Goal: Transaction & Acquisition: Purchase product/service

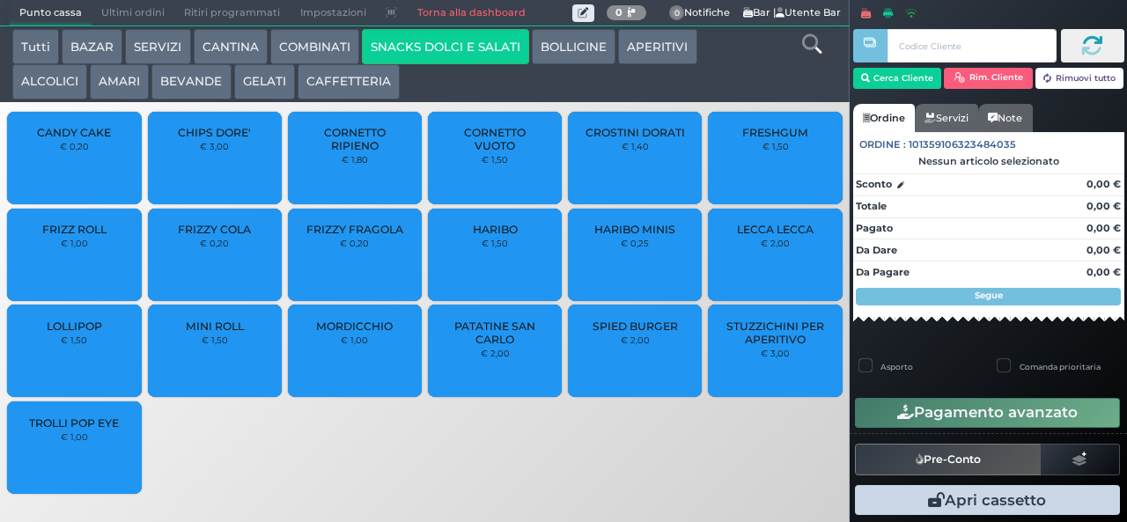
click at [208, 92] on button "BEVANDE" at bounding box center [190, 81] width 79 height 35
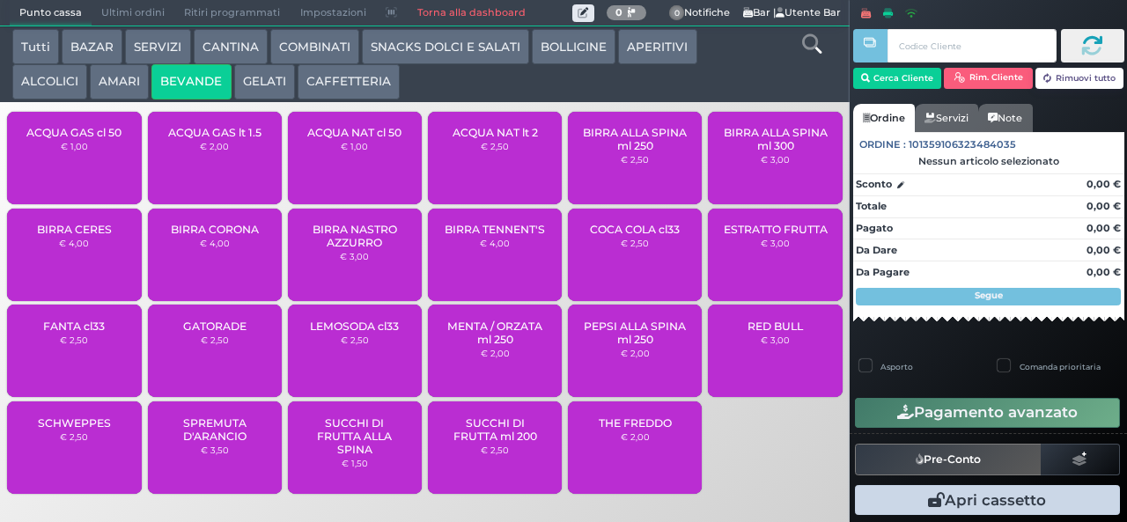
click at [235, 236] on span "BIRRA CORONA" at bounding box center [215, 229] width 88 height 13
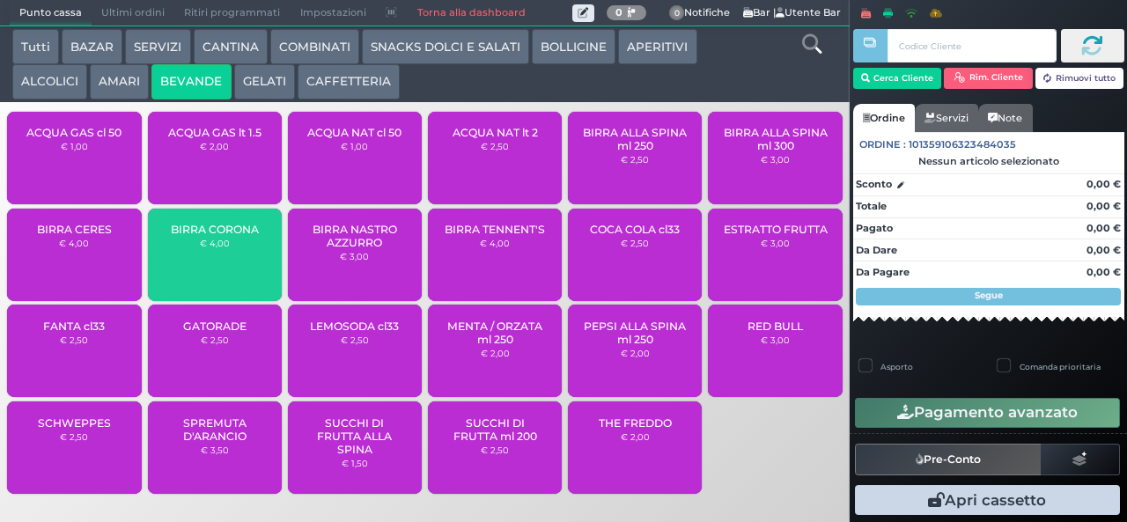
click at [232, 236] on span "BIRRA CORONA" at bounding box center [215, 229] width 88 height 13
click at [234, 267] on div "BIRRA CORONA € 4,00" at bounding box center [215, 255] width 134 height 92
click at [234, 261] on div "BIRRA CORONA € 4,00" at bounding box center [215, 255] width 134 height 92
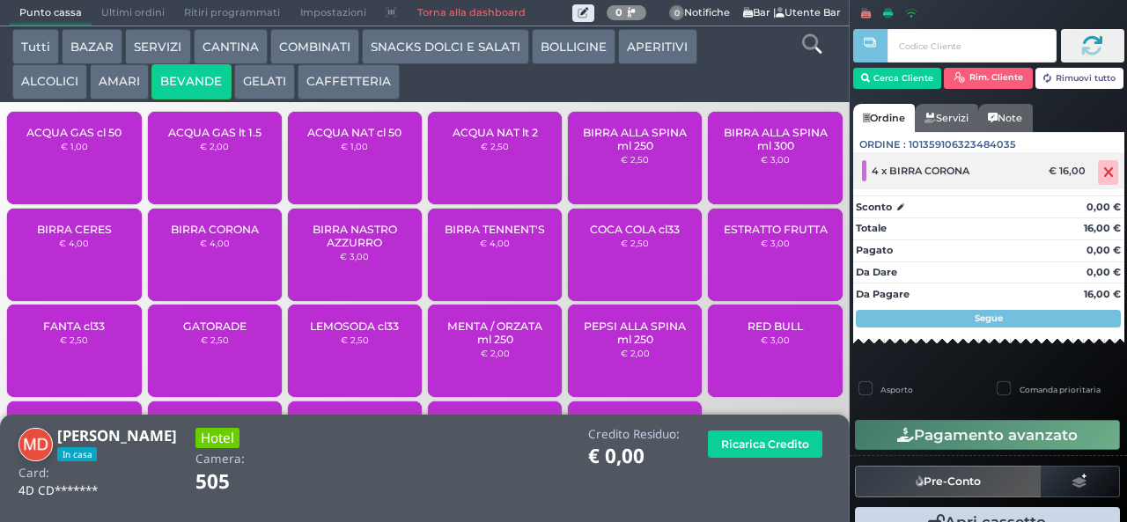
click at [1103, 173] on icon at bounding box center [1108, 173] width 11 height 1
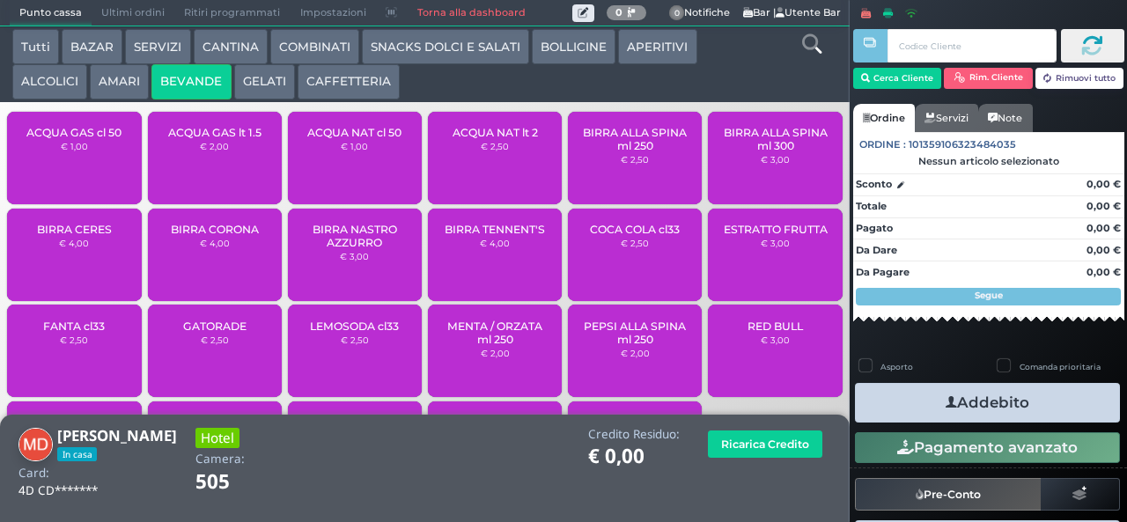
click at [225, 236] on span "BIRRA CORONA" at bounding box center [215, 229] width 88 height 13
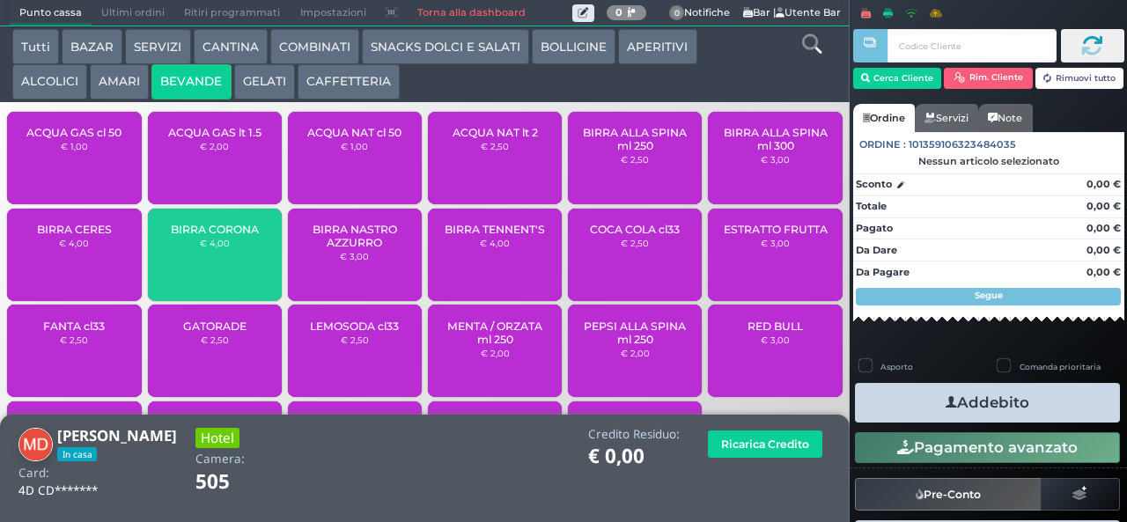
click at [212, 236] on span "BIRRA CORONA" at bounding box center [215, 229] width 88 height 13
click at [209, 236] on span "BIRRA CORONA" at bounding box center [215, 229] width 88 height 13
click at [227, 236] on span "BIRRA CORONA" at bounding box center [215, 229] width 88 height 13
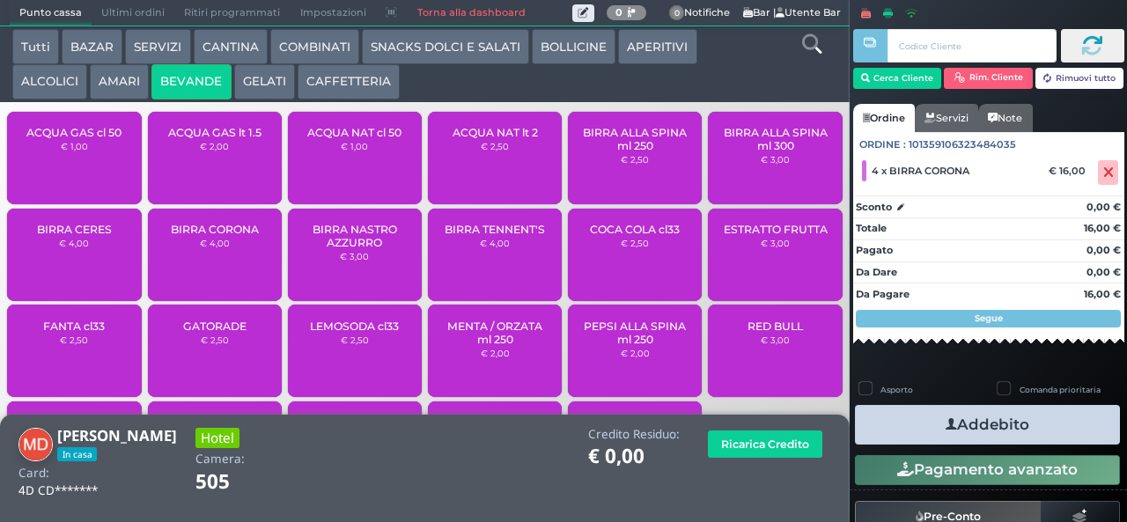
click at [1082, 433] on button "Addebito" at bounding box center [987, 425] width 265 height 40
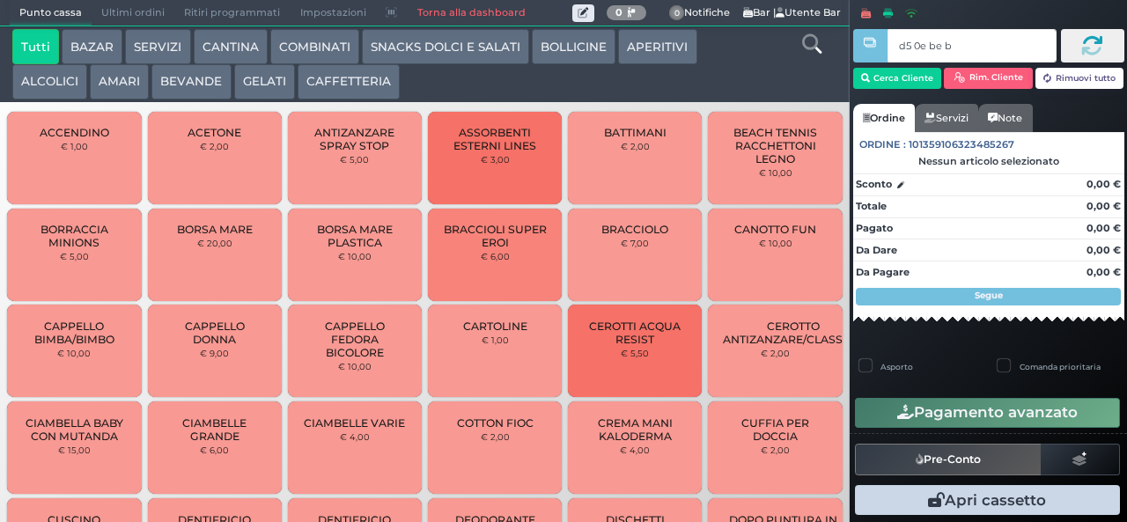
type input "d5 0e be b9"
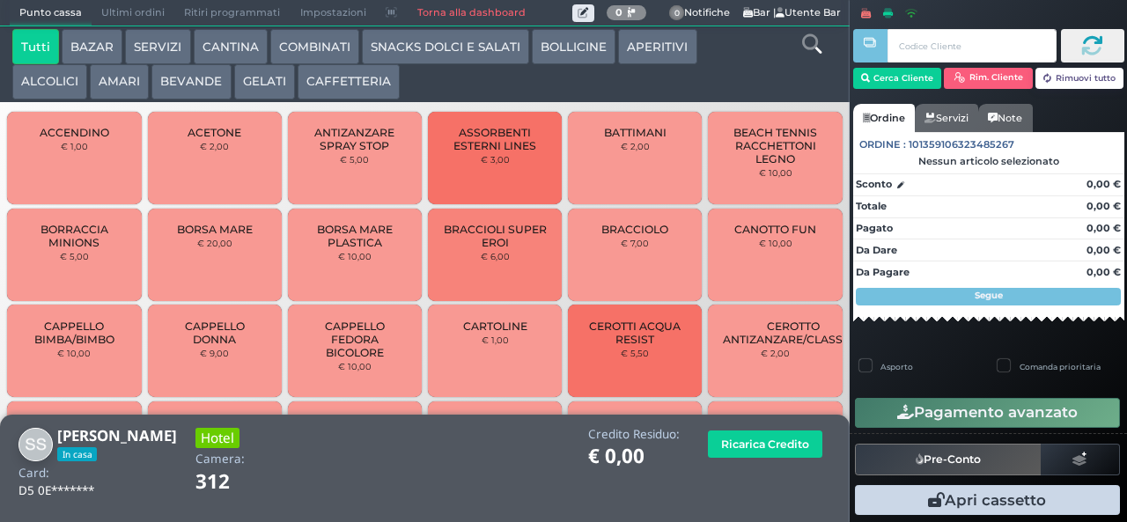
click at [201, 84] on button "BEVANDE" at bounding box center [190, 81] width 79 height 35
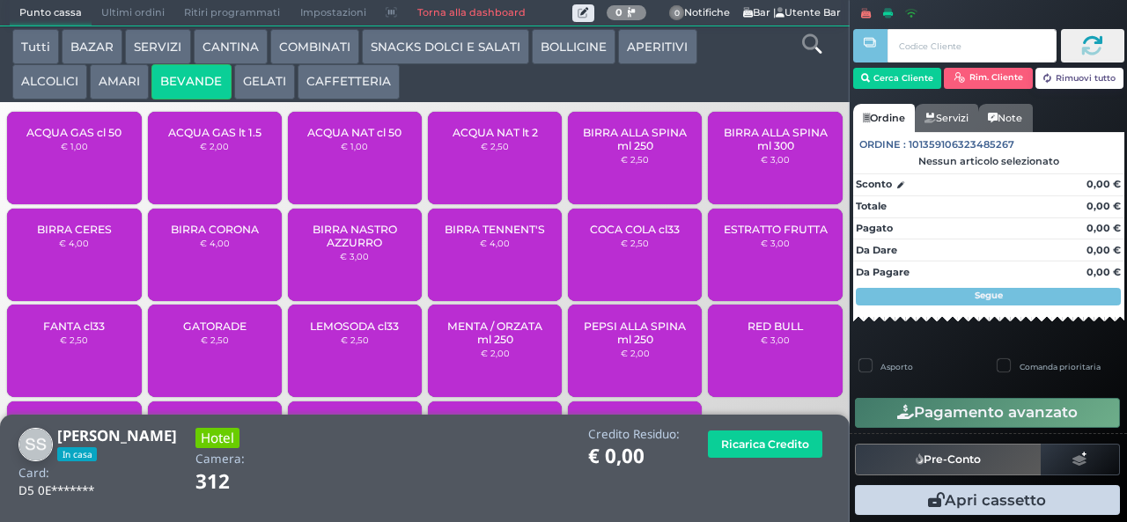
click at [92, 269] on div "BIRRA CERES € 4,00" at bounding box center [74, 255] width 134 height 92
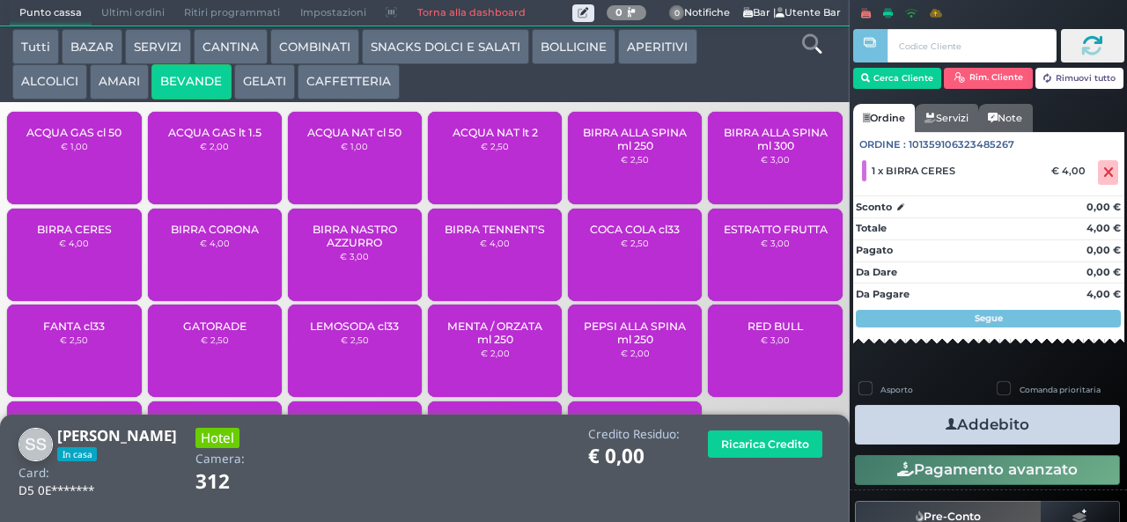
click at [1054, 437] on button "Addebito" at bounding box center [987, 425] width 265 height 40
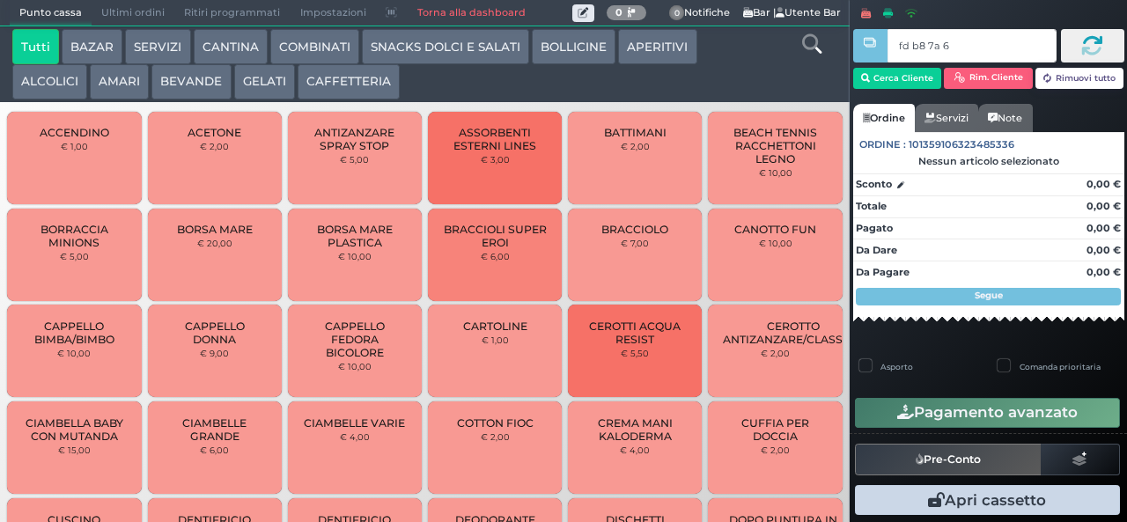
type input "fd b8 7a 66"
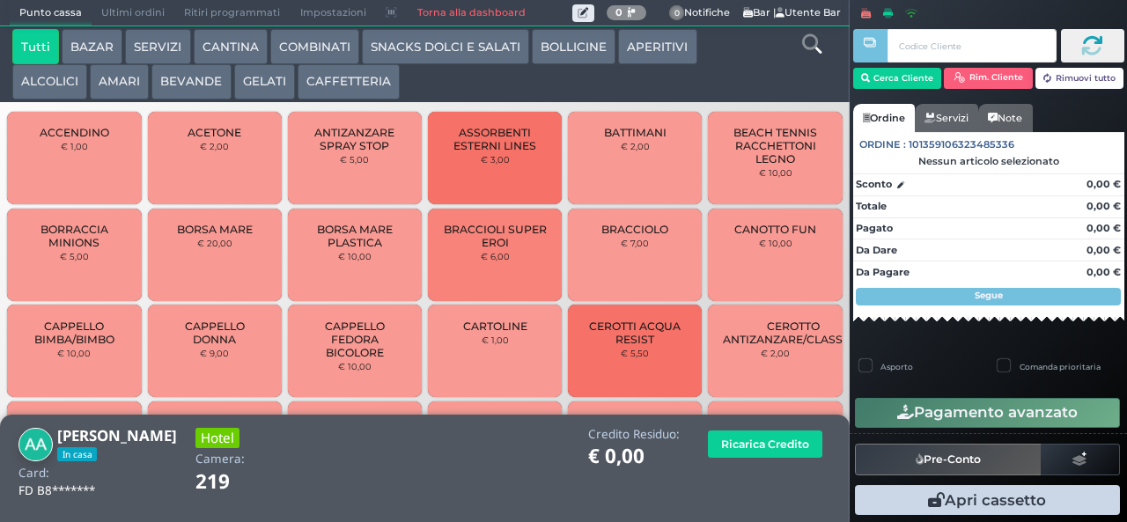
click at [184, 86] on button "BEVANDE" at bounding box center [190, 81] width 79 height 35
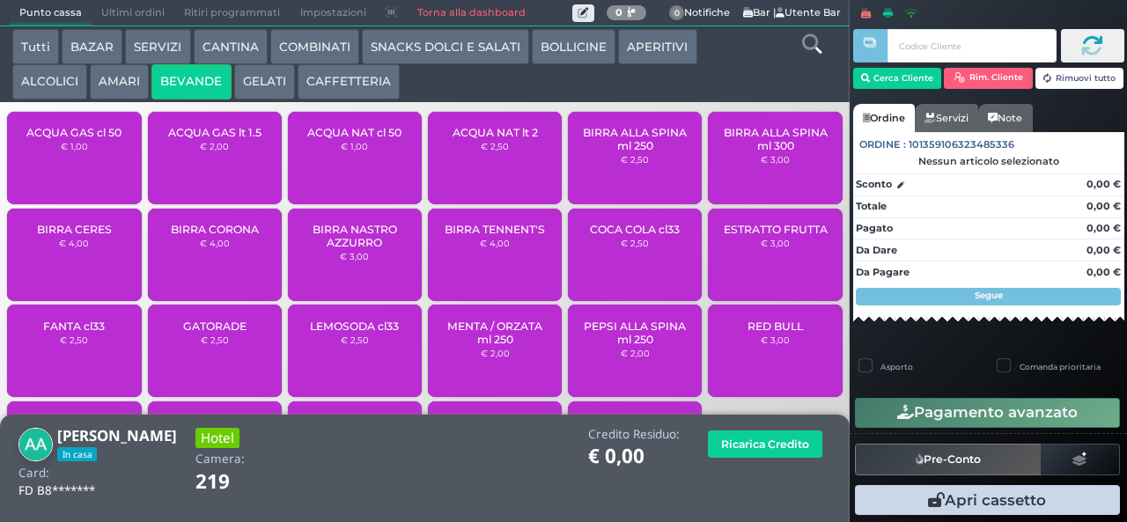
click at [83, 139] on span "ACQUA GAS cl 50" at bounding box center [73, 132] width 95 height 13
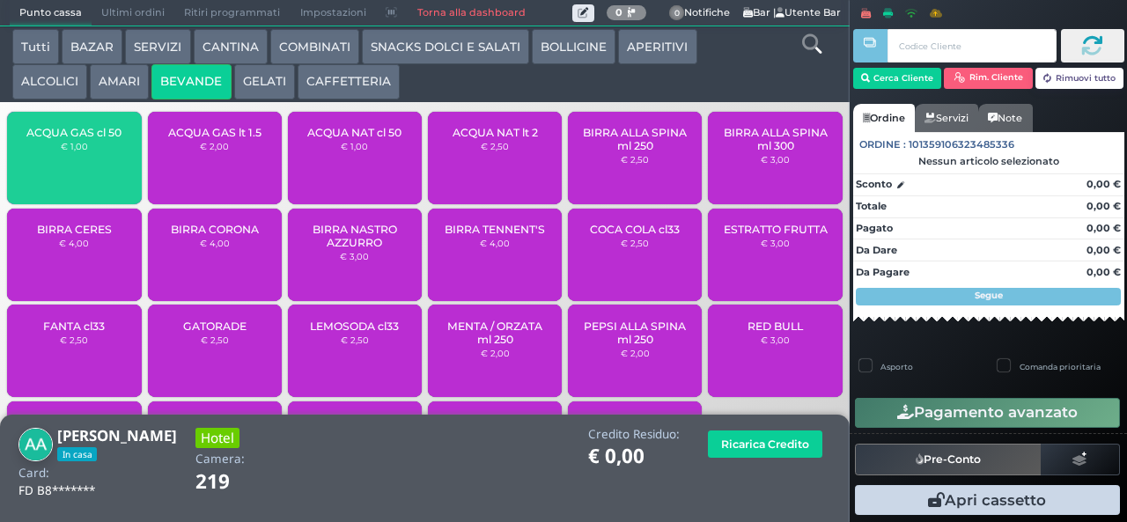
click at [505, 139] on span "ACQUA NAT lt 2" at bounding box center [494, 132] width 85 height 13
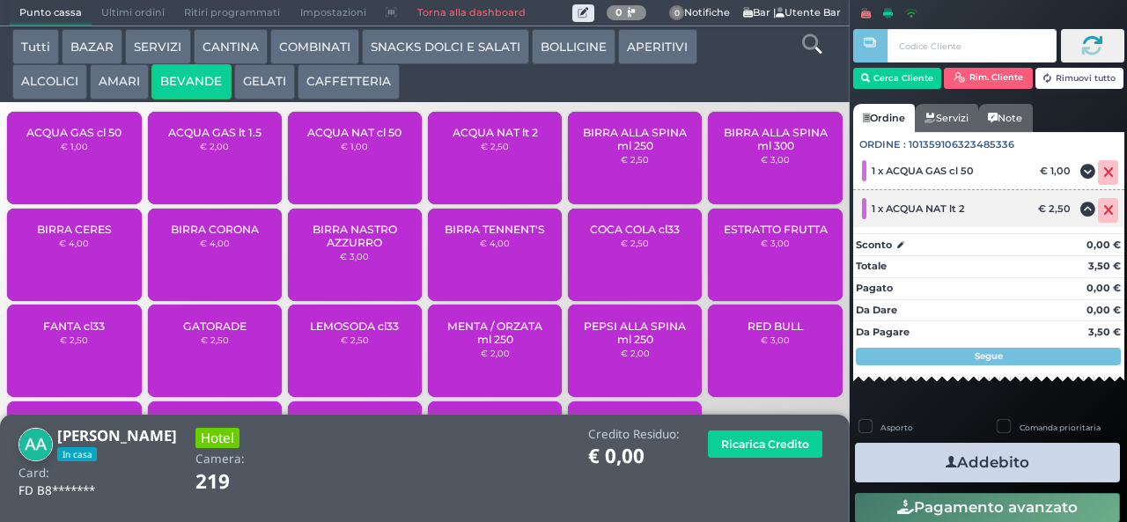
click at [1103, 210] on icon at bounding box center [1108, 210] width 11 height 1
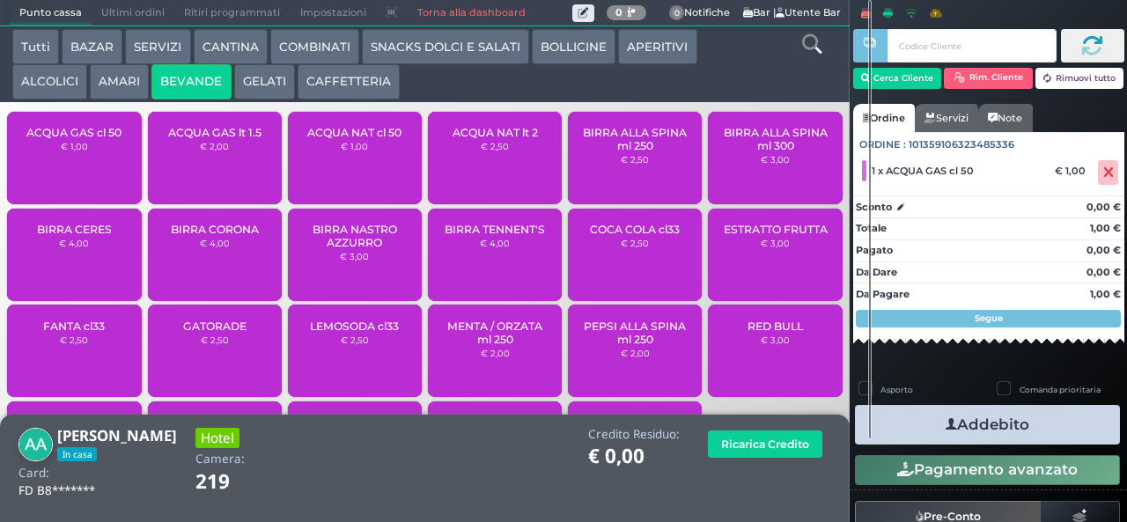
click at [350, 139] on span "ACQUA NAT cl 50" at bounding box center [354, 132] width 94 height 13
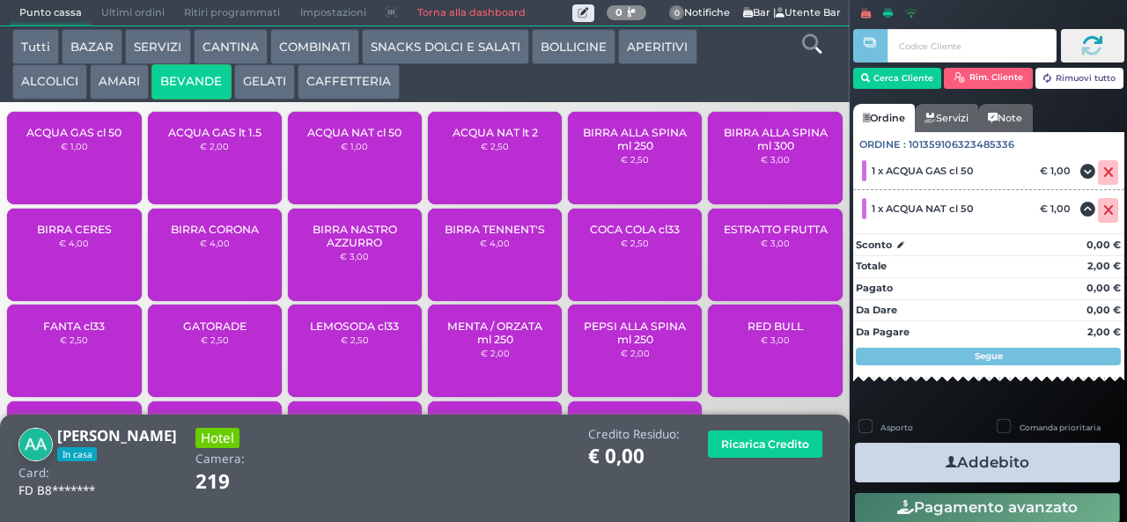
click at [991, 468] on button "Addebito" at bounding box center [987, 463] width 265 height 40
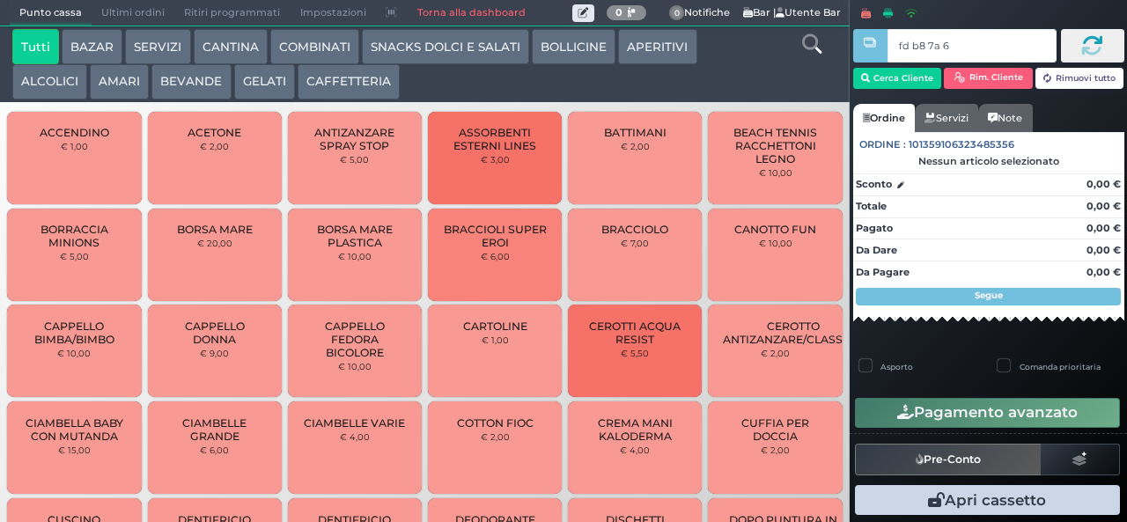
type input "fd b8 7a 66"
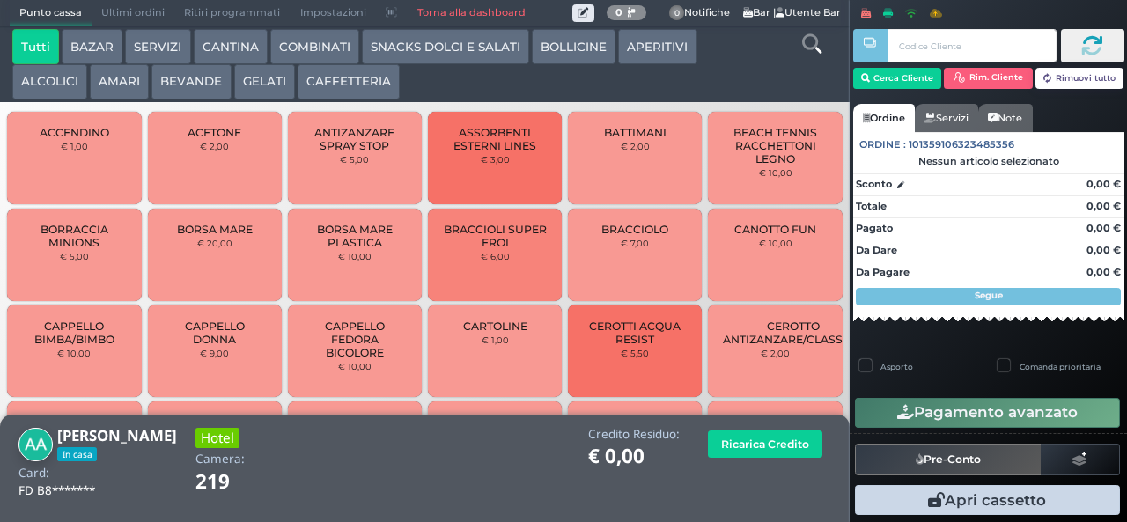
click at [108, 92] on button "AMARI" at bounding box center [119, 81] width 59 height 35
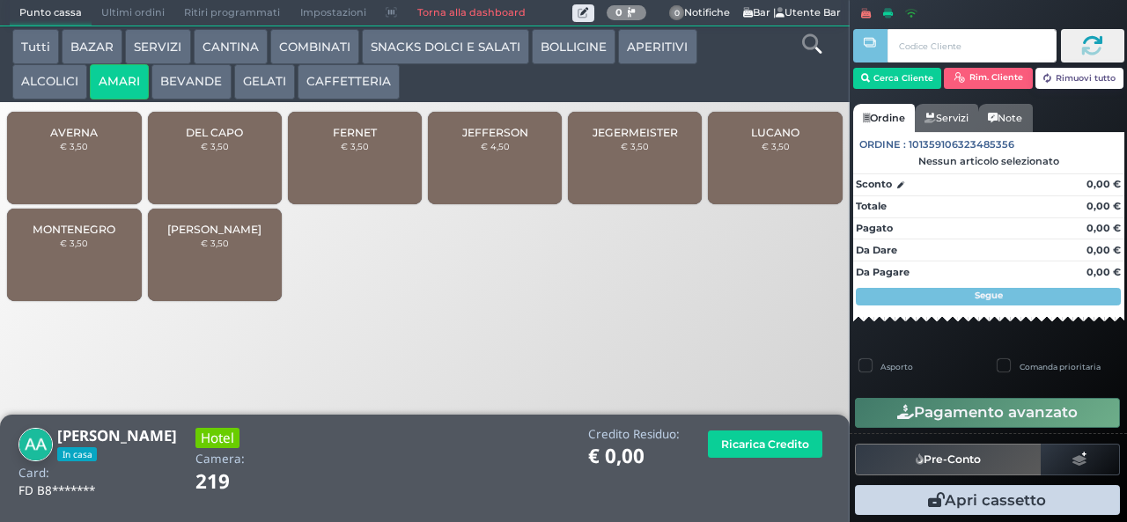
click at [296, 49] on button "COMBINATI" at bounding box center [314, 46] width 89 height 35
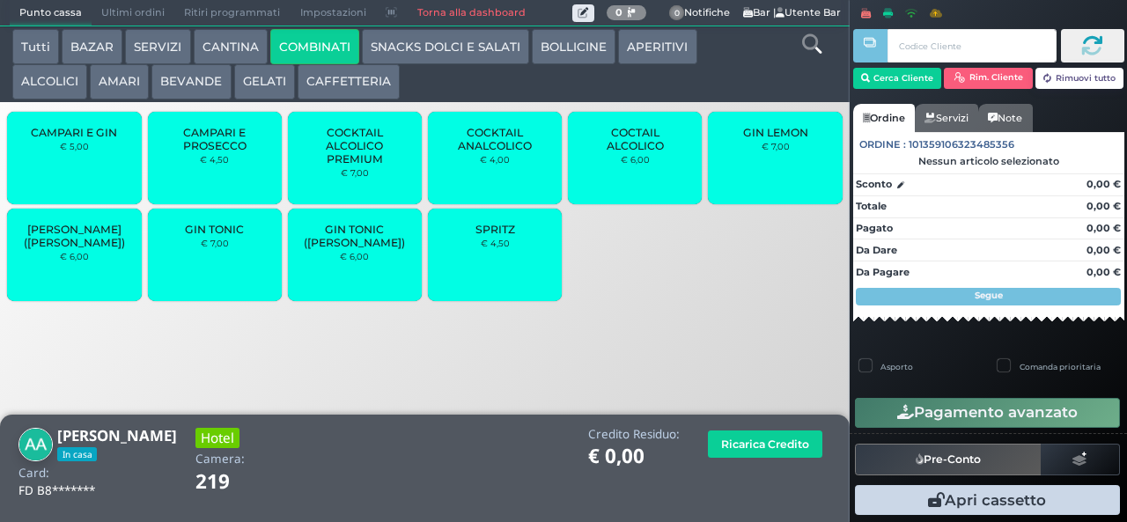
click at [521, 264] on div "SPRITZ € 4,50" at bounding box center [495, 255] width 134 height 92
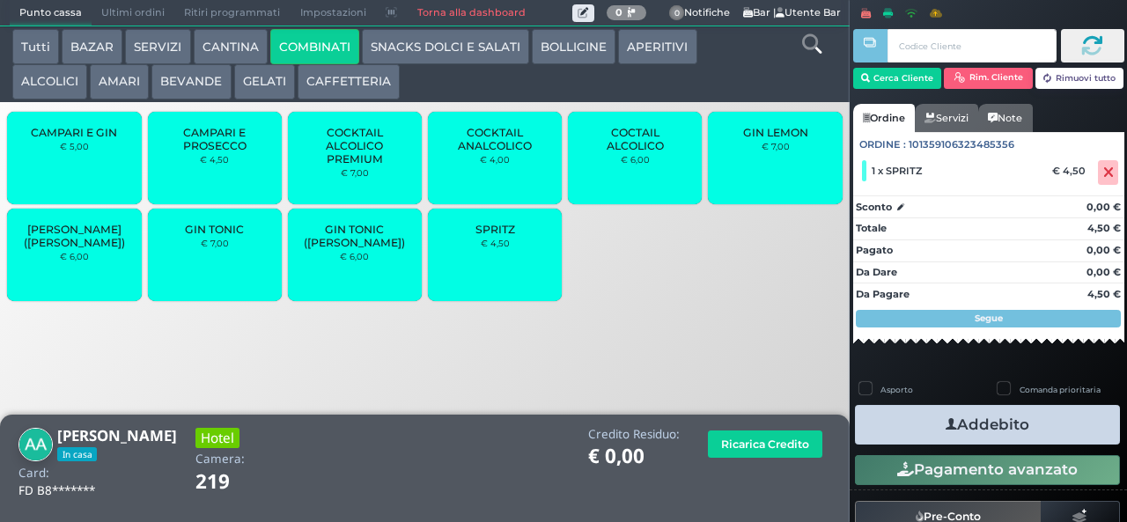
click at [454, 56] on button "SNACKS DOLCI E SALATI" at bounding box center [445, 46] width 167 height 35
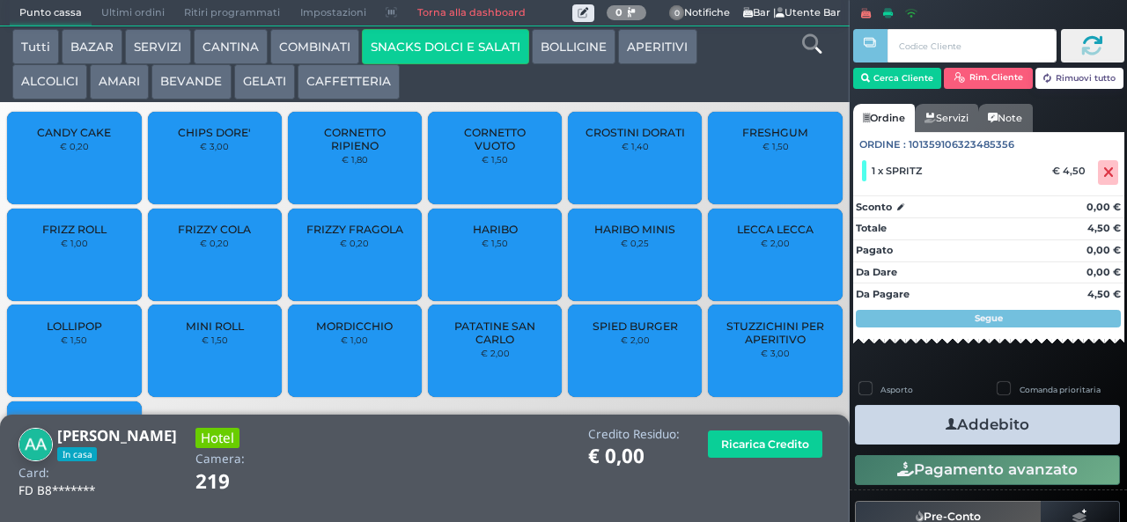
click at [493, 345] on span "PATATINE SAN CARLO" at bounding box center [495, 332] width 105 height 26
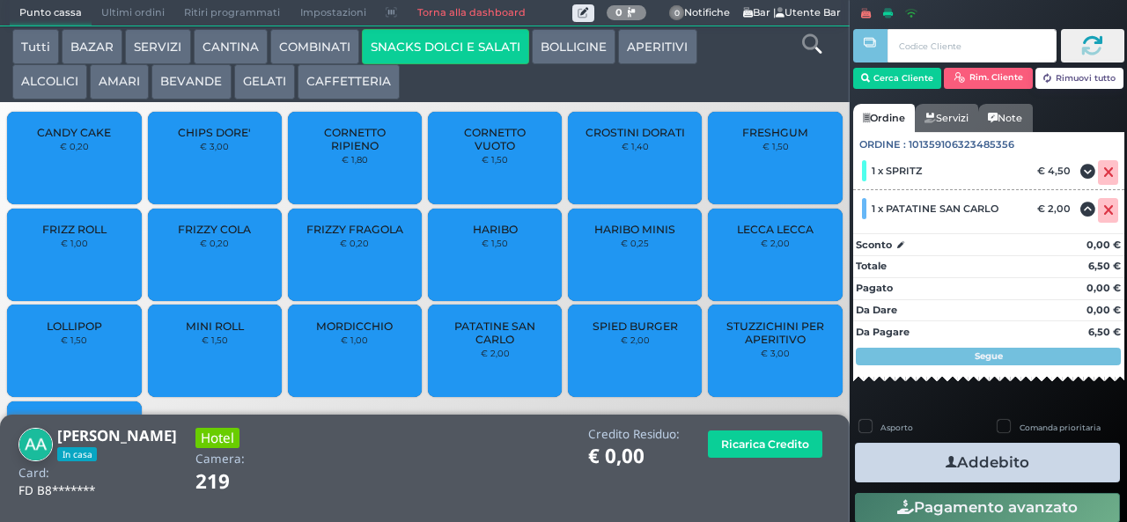
click at [1011, 459] on button "Addebito" at bounding box center [987, 463] width 265 height 40
